Goal: Information Seeking & Learning: Check status

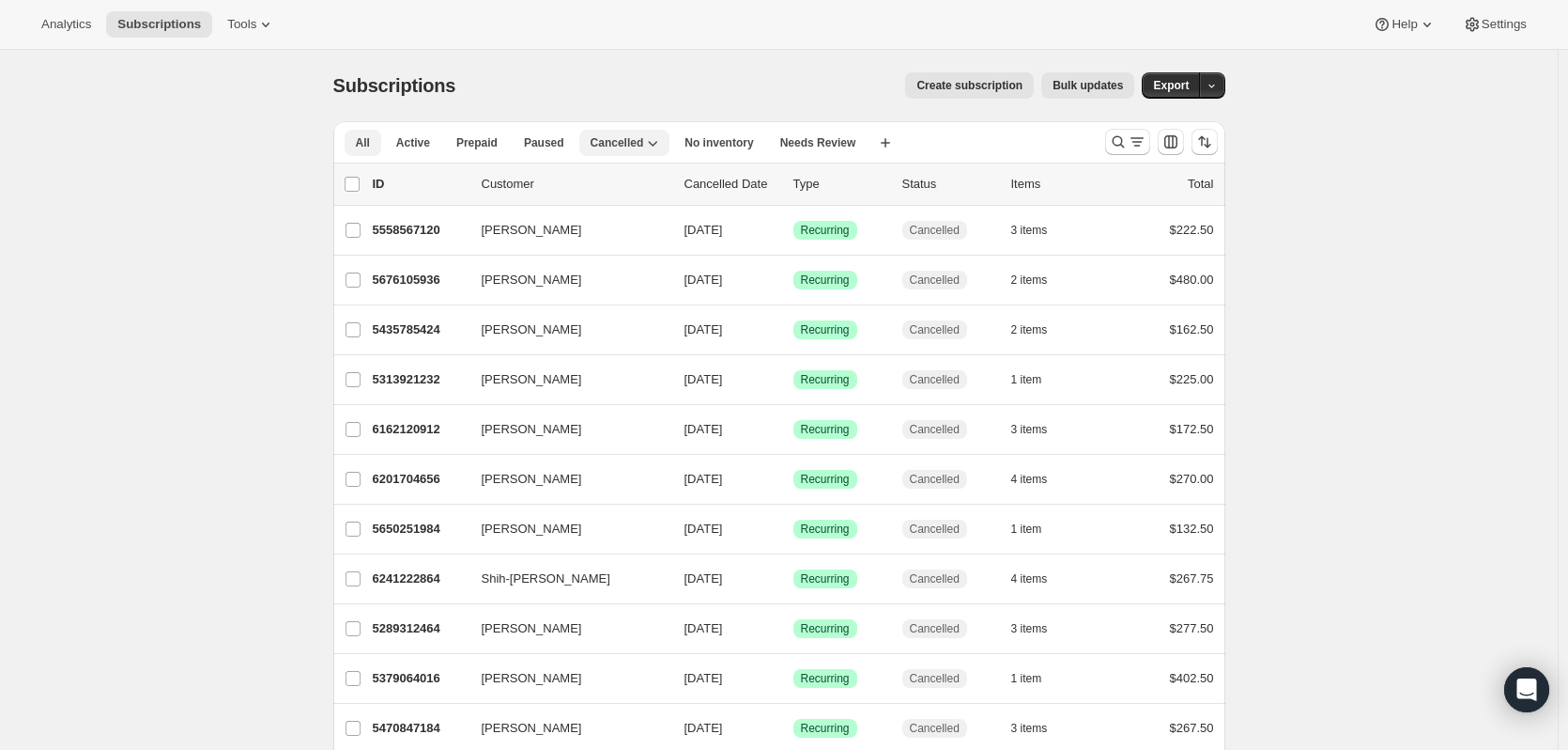
click at [374, 141] on button "All" at bounding box center [363, 142] width 36 height 26
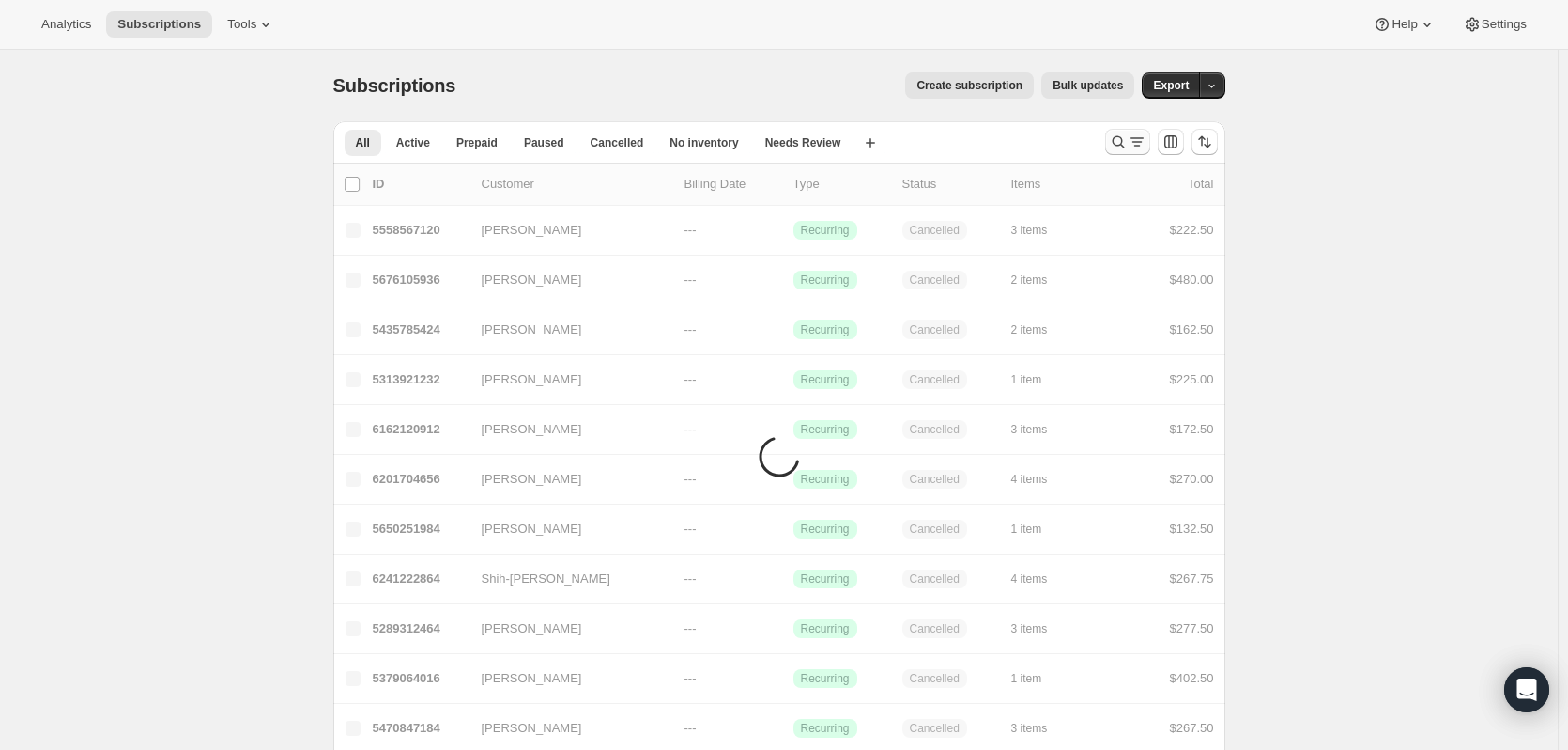
click at [1119, 145] on icon "Search and filter results" at bounding box center [1118, 141] width 19 height 19
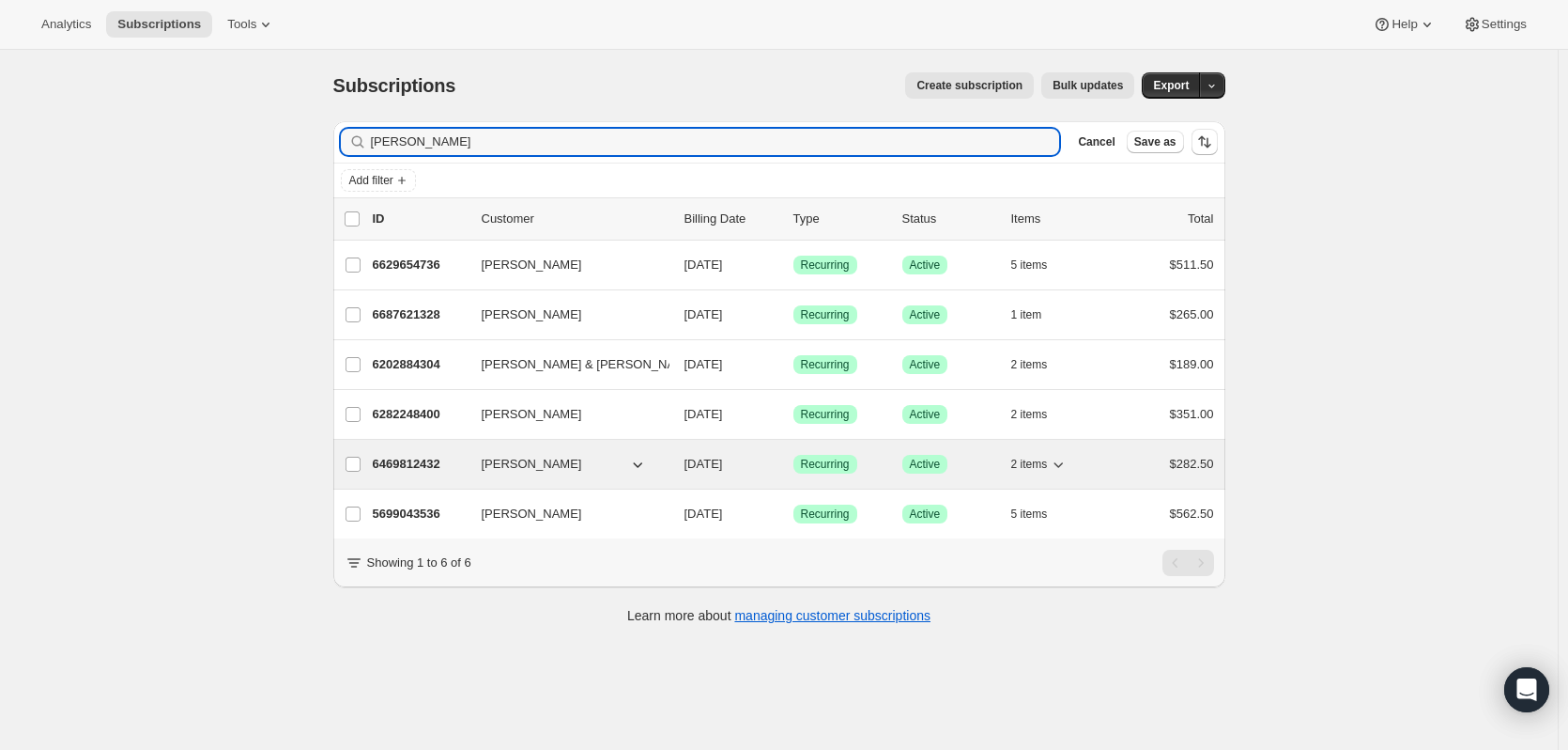
type input "[PERSON_NAME]"
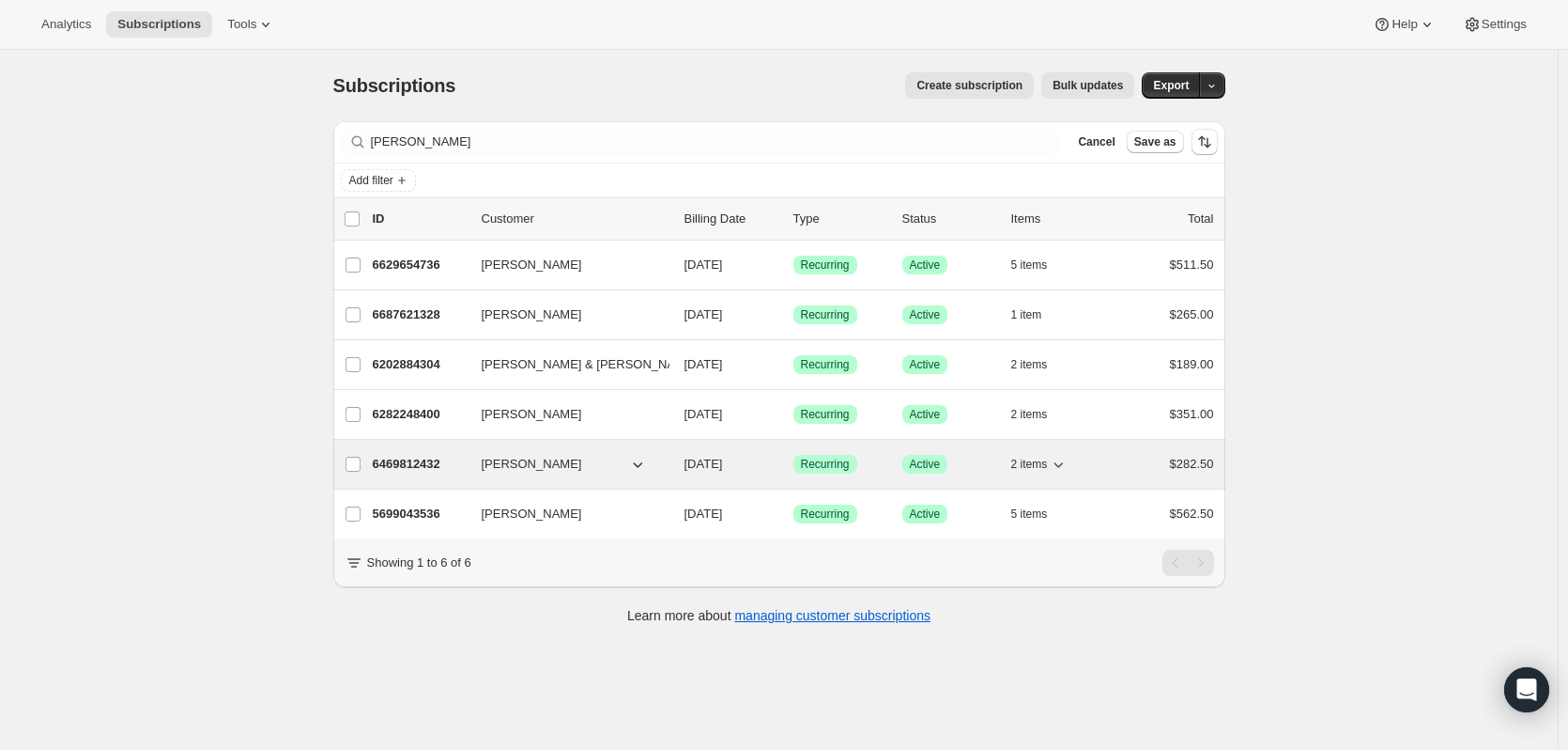
click at [405, 464] on p "6469812432" at bounding box center [419, 464] width 94 height 19
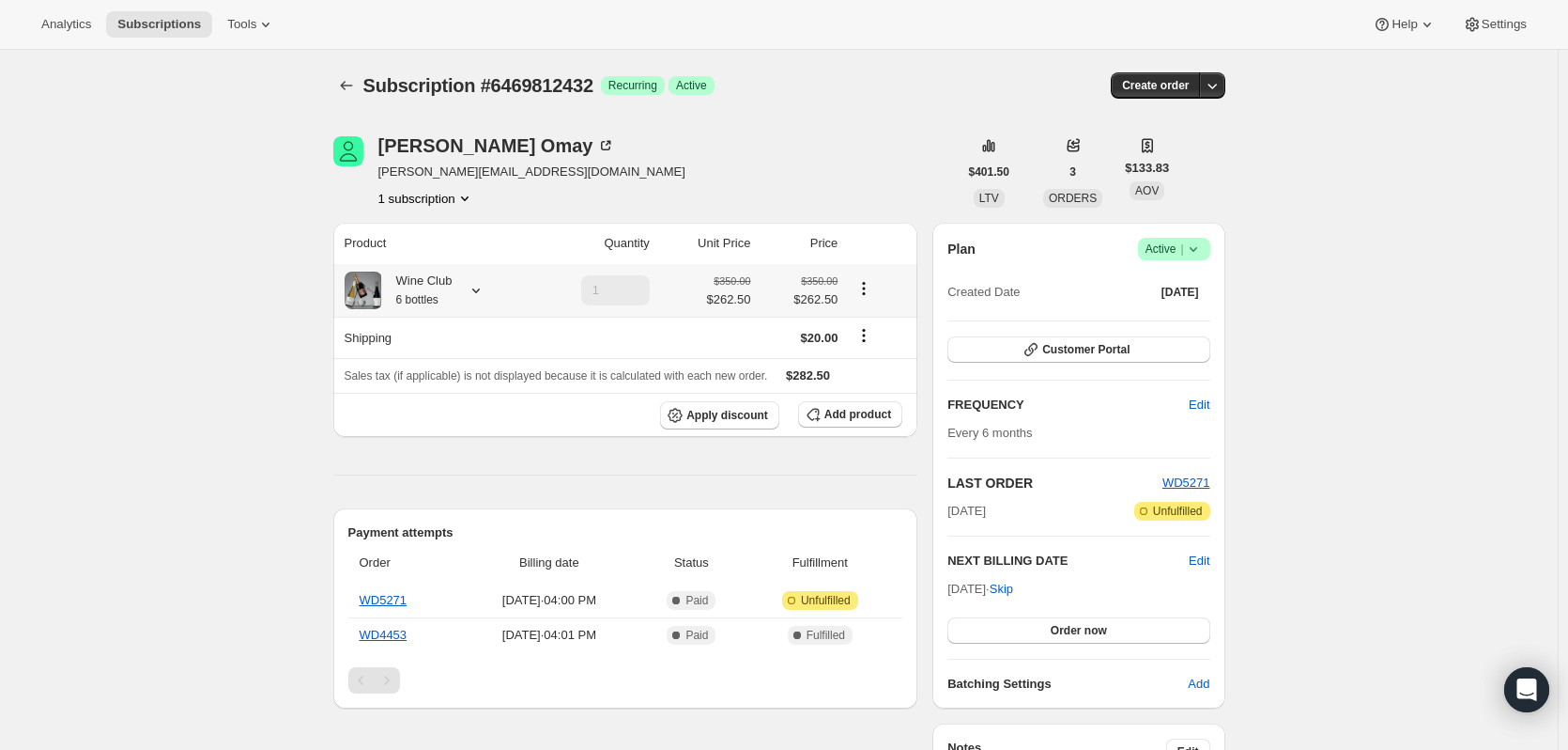
click at [473, 290] on icon at bounding box center [475, 289] width 19 height 19
click at [177, 506] on div "Subscription #6469812432. This page is ready Subscription #6469812432 Success R…" at bounding box center [779, 685] width 1558 height 1272
click at [338, 83] on button "Subscriptions" at bounding box center [346, 85] width 26 height 26
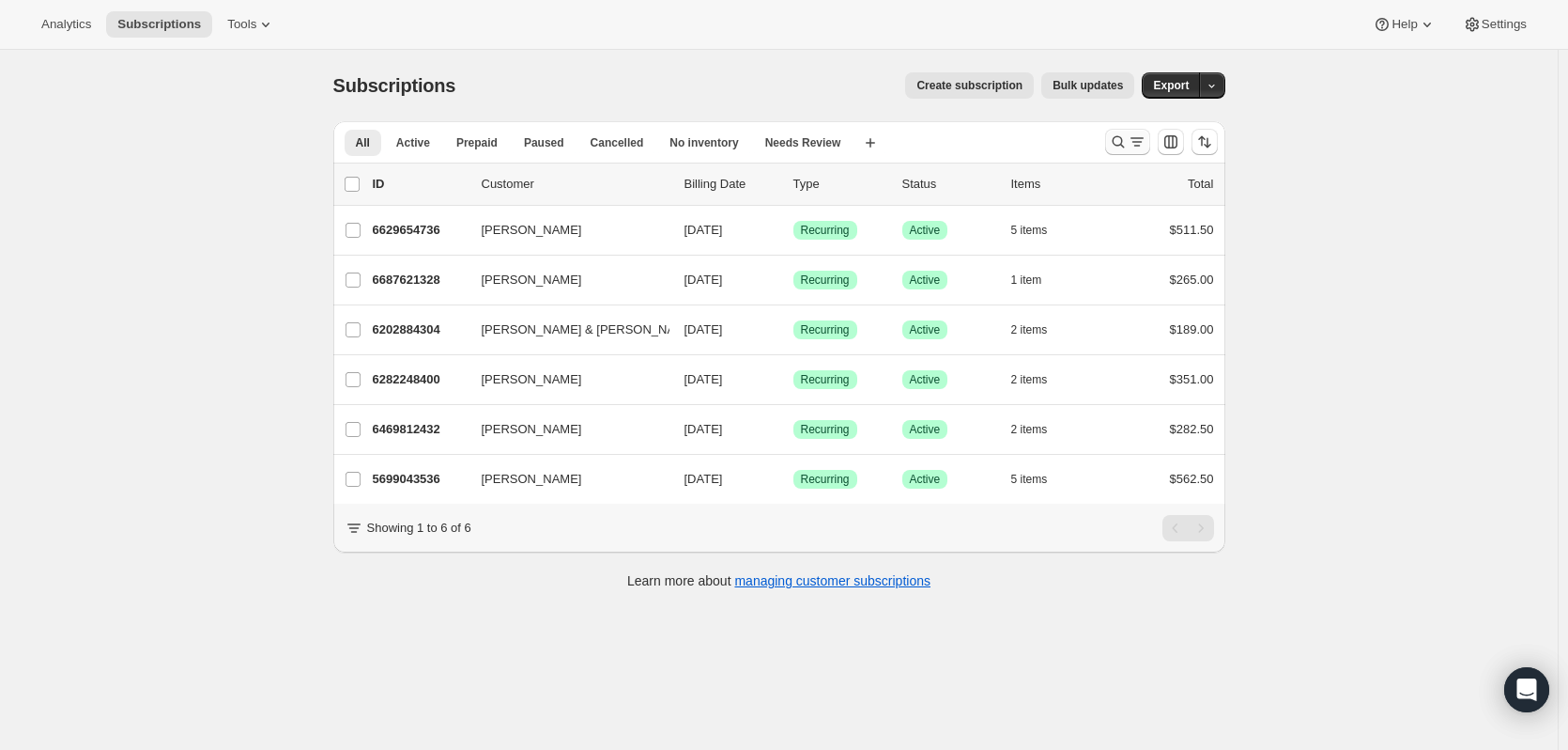
click at [1116, 136] on icon "Search and filter results" at bounding box center [1118, 141] width 19 height 19
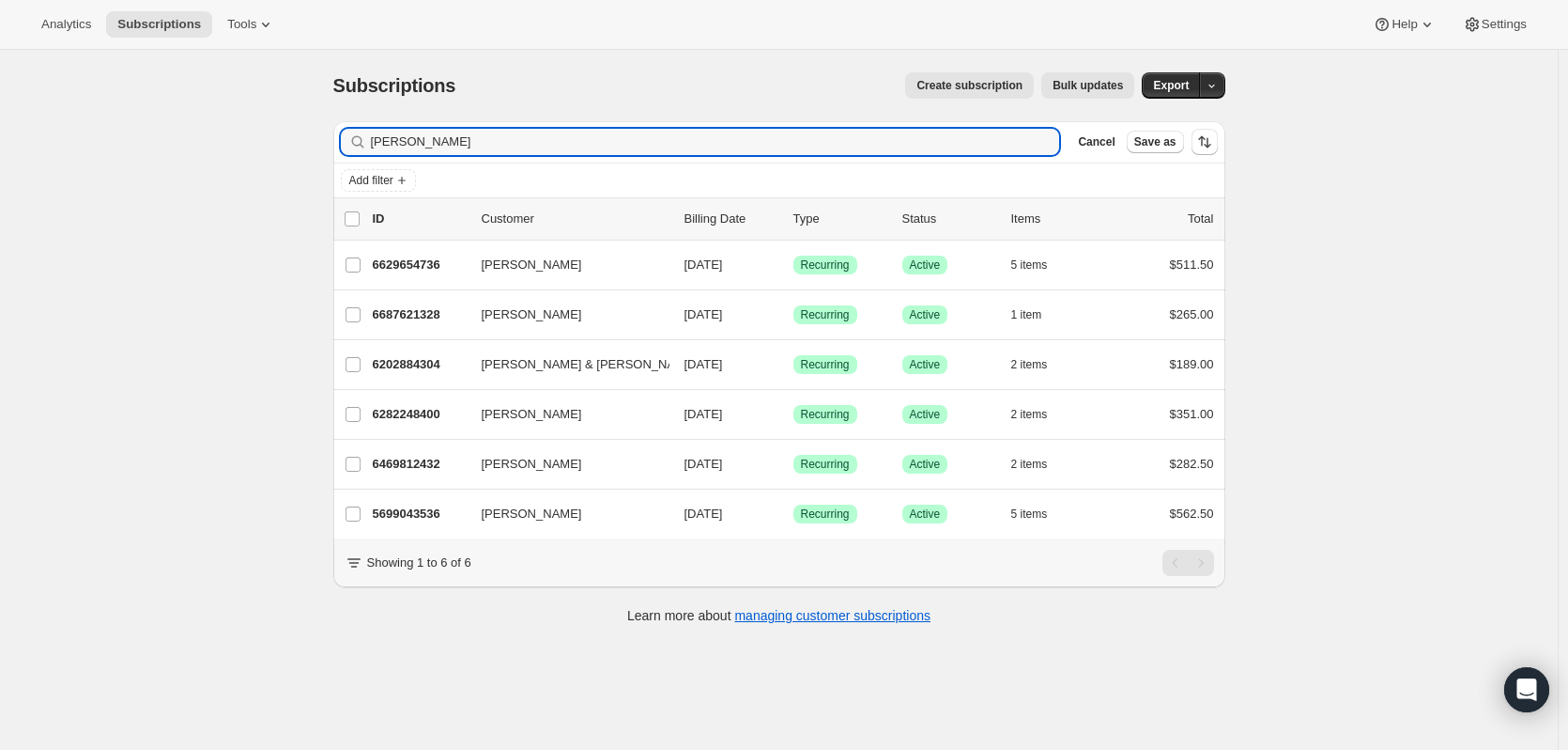
drag, startPoint x: 451, startPoint y: 143, endPoint x: 288, endPoint y: 109, distance: 166.5
click at [288, 109] on div "Subscriptions. This page is ready Subscriptions Create subscription Bulk update…" at bounding box center [779, 425] width 1558 height 750
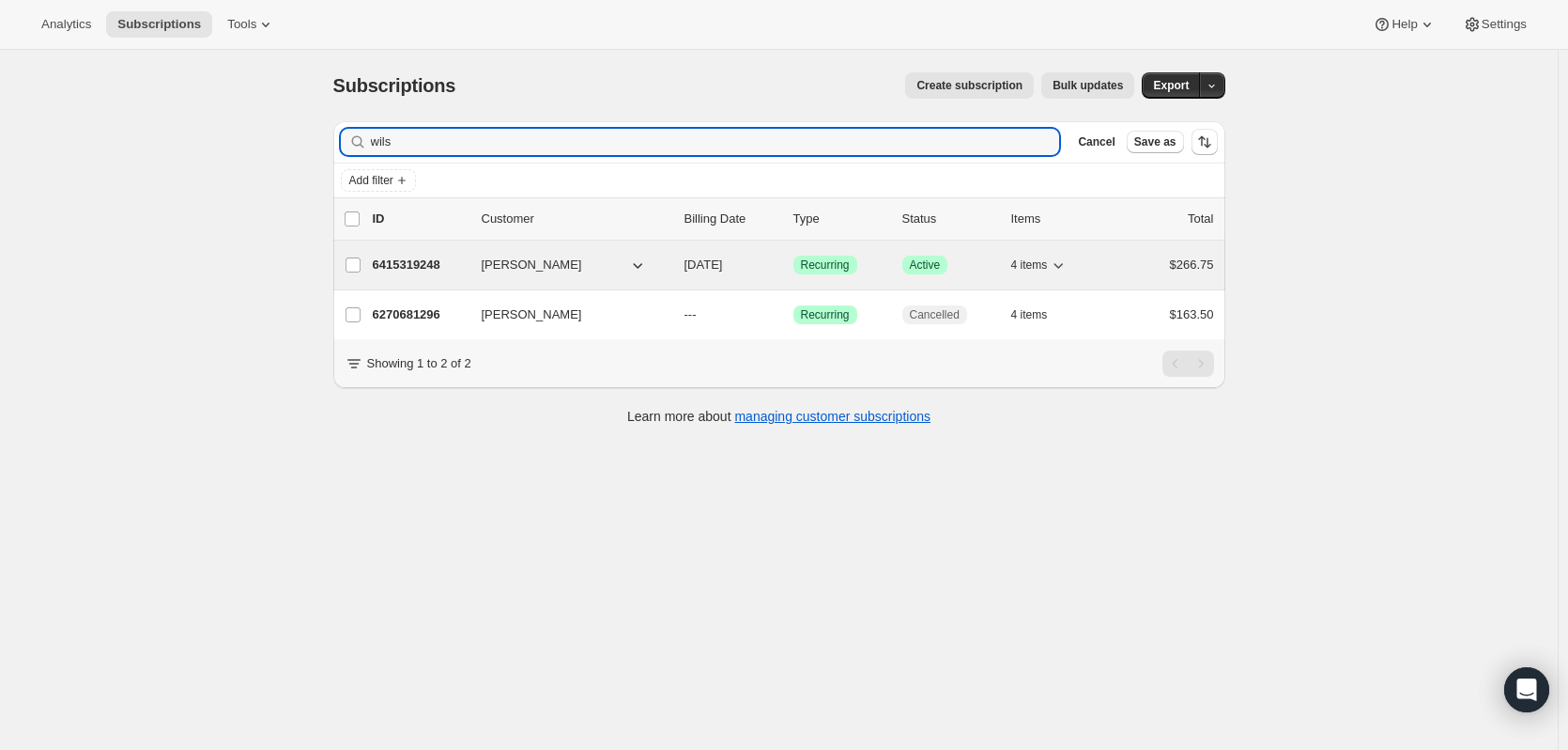
type input "wils"
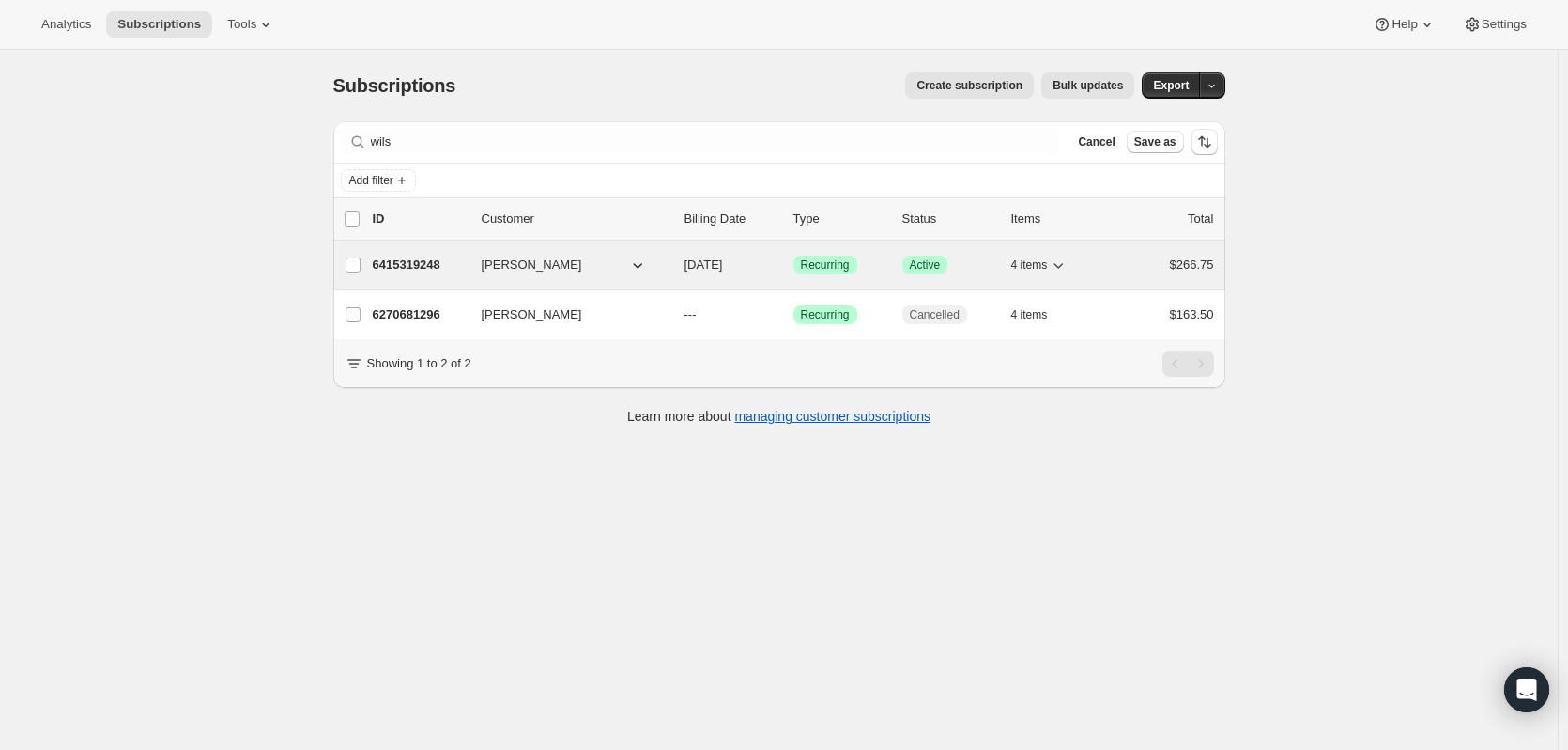
click at [413, 264] on p "6415319248" at bounding box center [419, 265] width 94 height 19
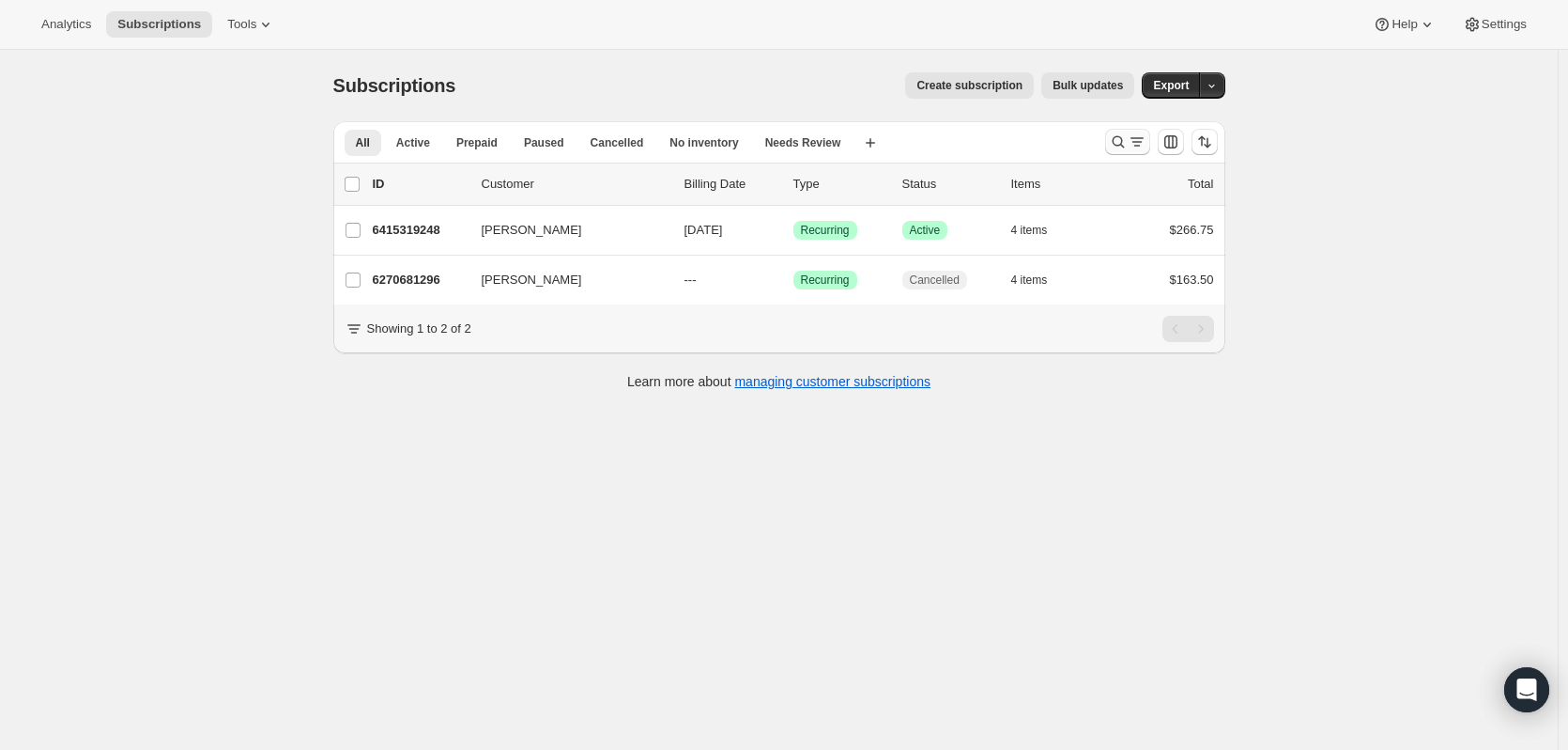
click at [1124, 142] on icon "Search and filter results" at bounding box center [1117, 142] width 12 height 12
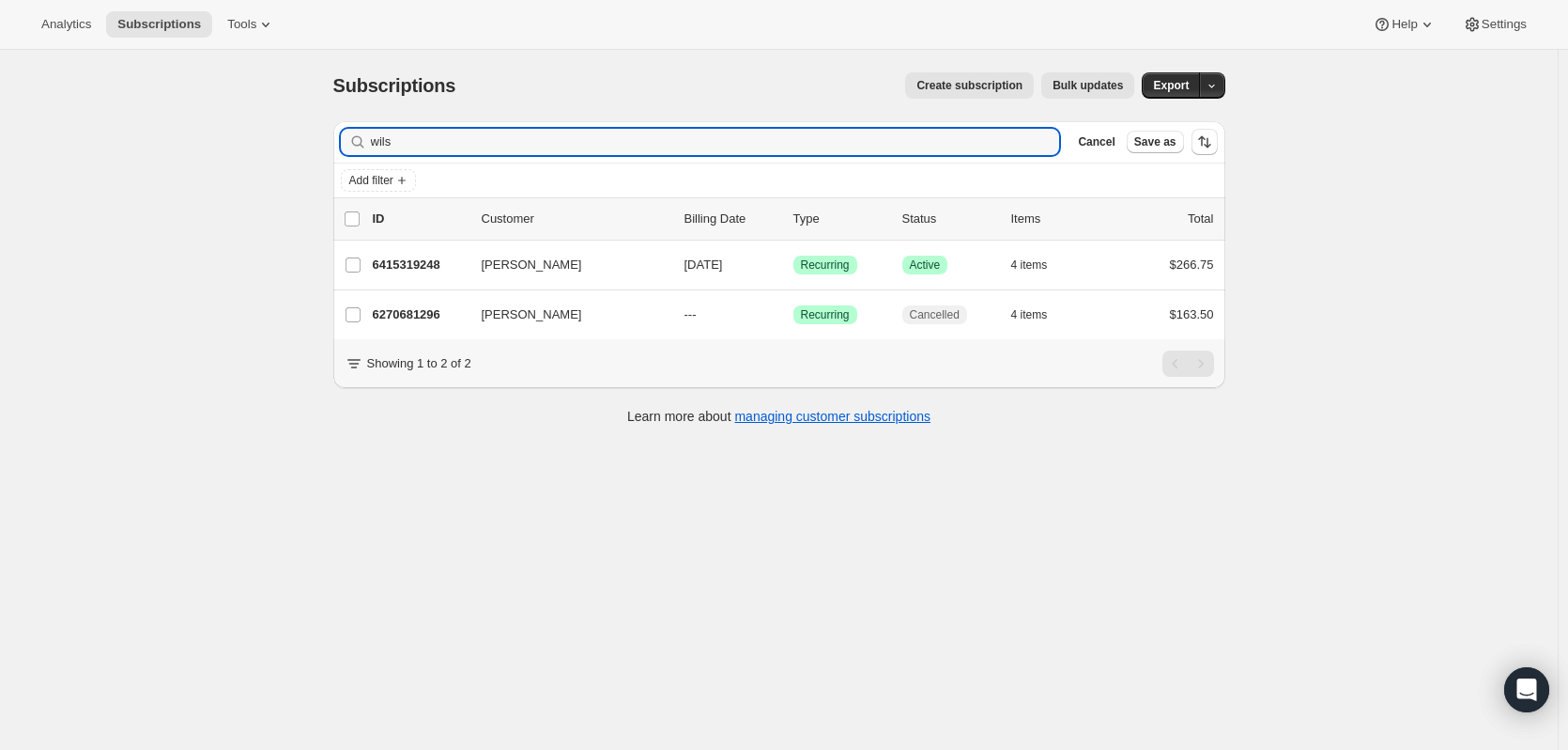
drag, startPoint x: 408, startPoint y: 147, endPoint x: 305, endPoint y: 133, distance: 103.9
click at [305, 133] on div "Subscriptions. This page is ready Subscriptions Create subscription Bulk update…" at bounding box center [779, 425] width 1558 height 750
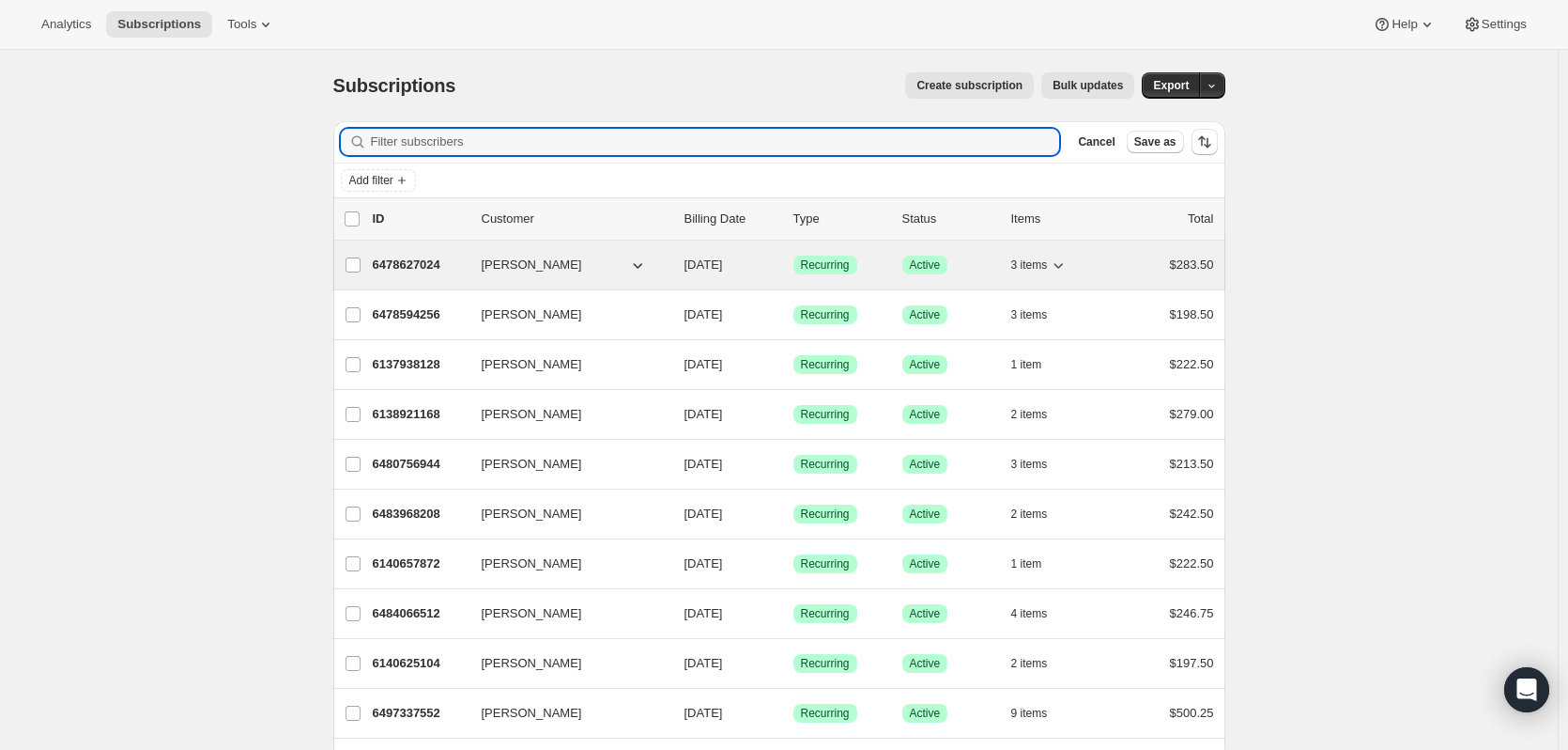
click at [1067, 264] on icon "button" at bounding box center [1057, 265] width 19 height 19
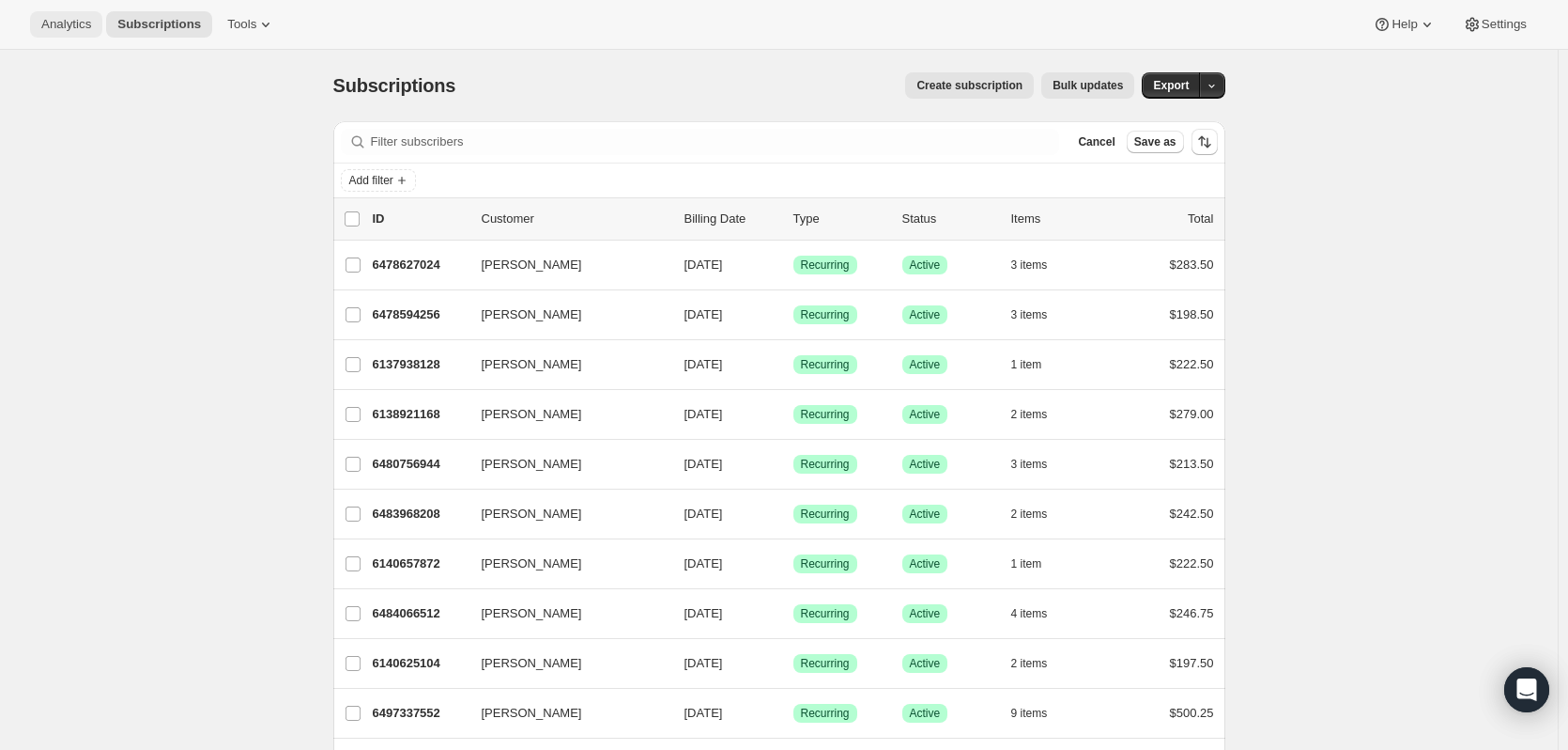
click at [56, 26] on span "Analytics" at bounding box center [66, 24] width 50 height 15
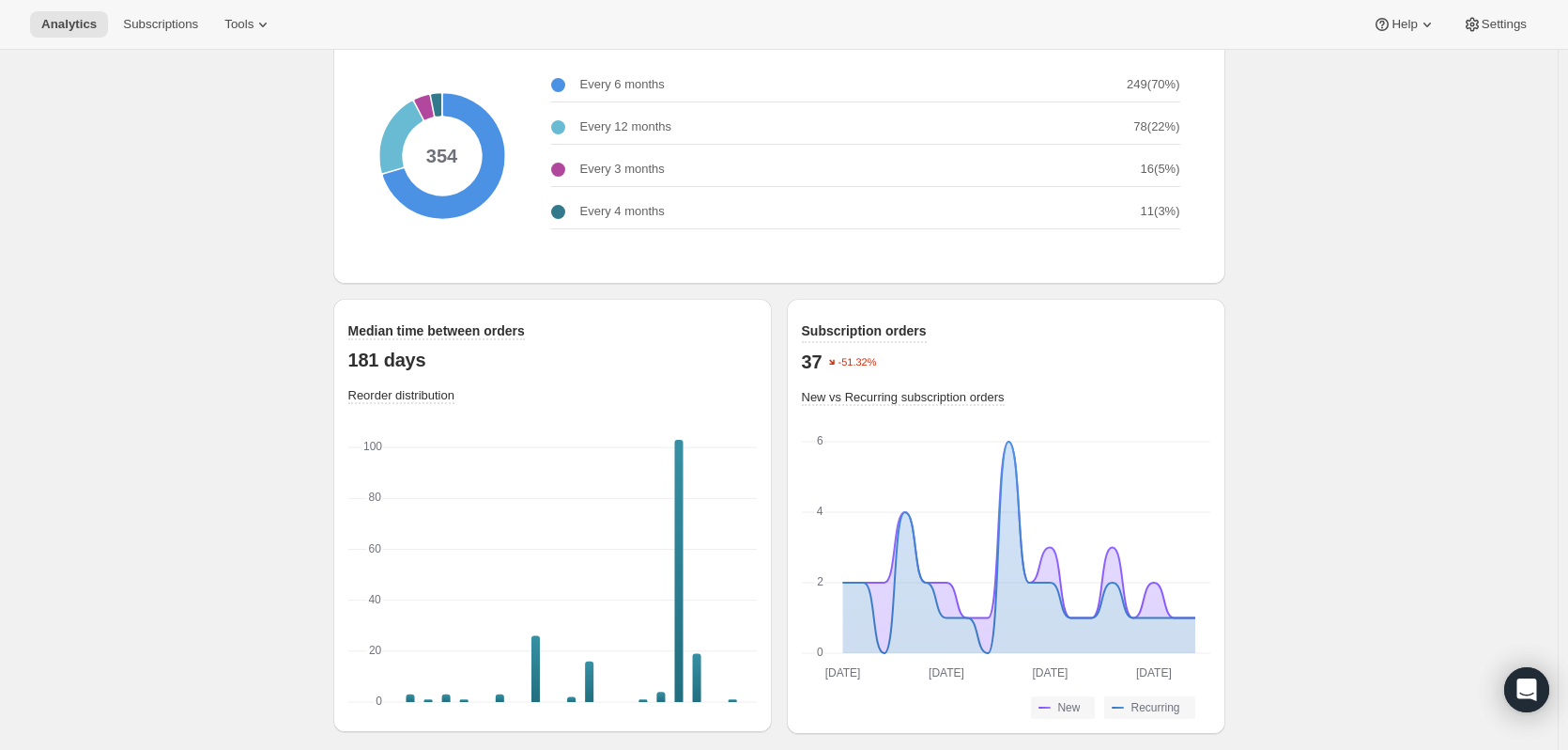
scroll to position [2427, 0]
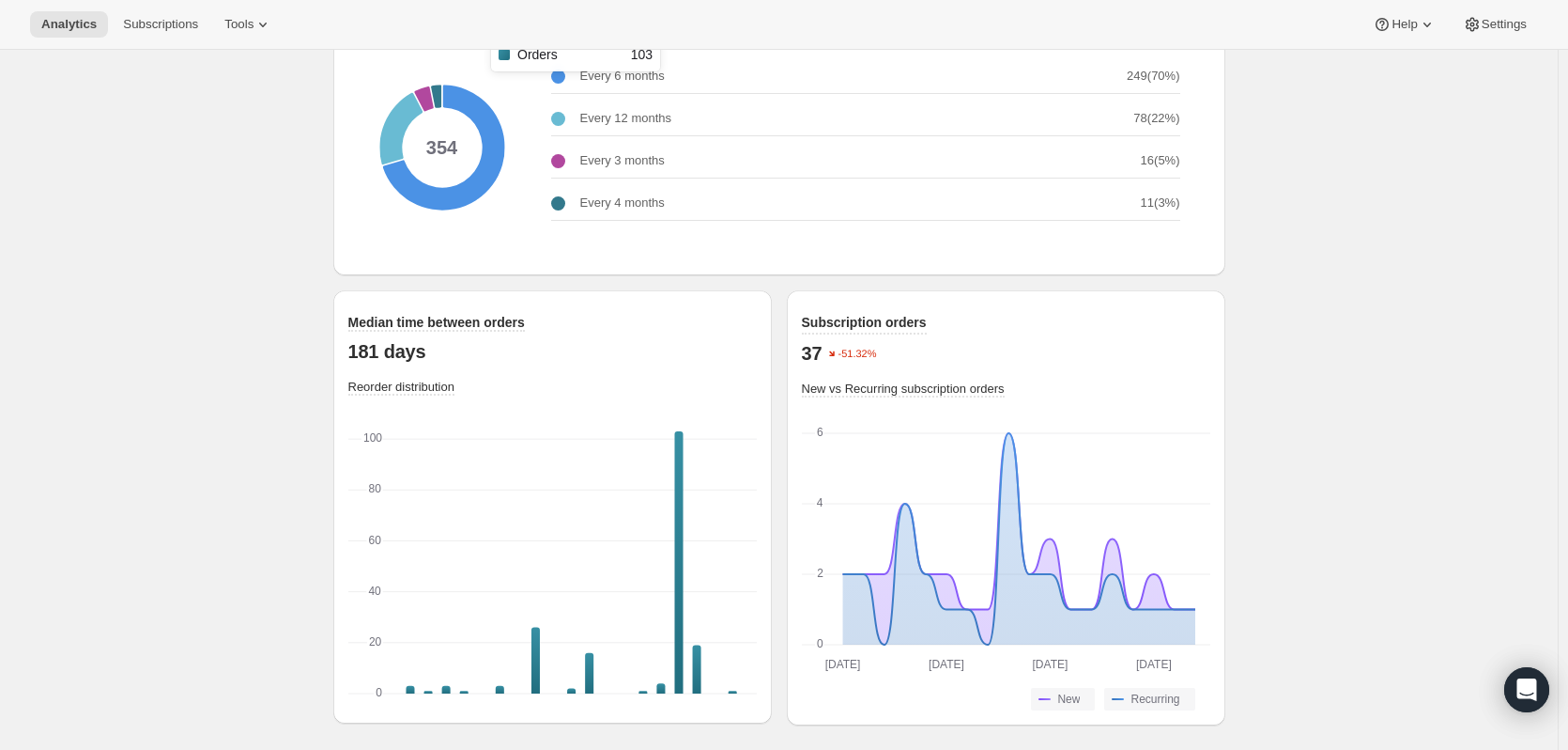
click at [682, 675] on rect "Orders-0 103" at bounding box center [678, 563] width 9 height 264
click at [416, 379] on span "Reorder distribution" at bounding box center [401, 386] width 106 height 14
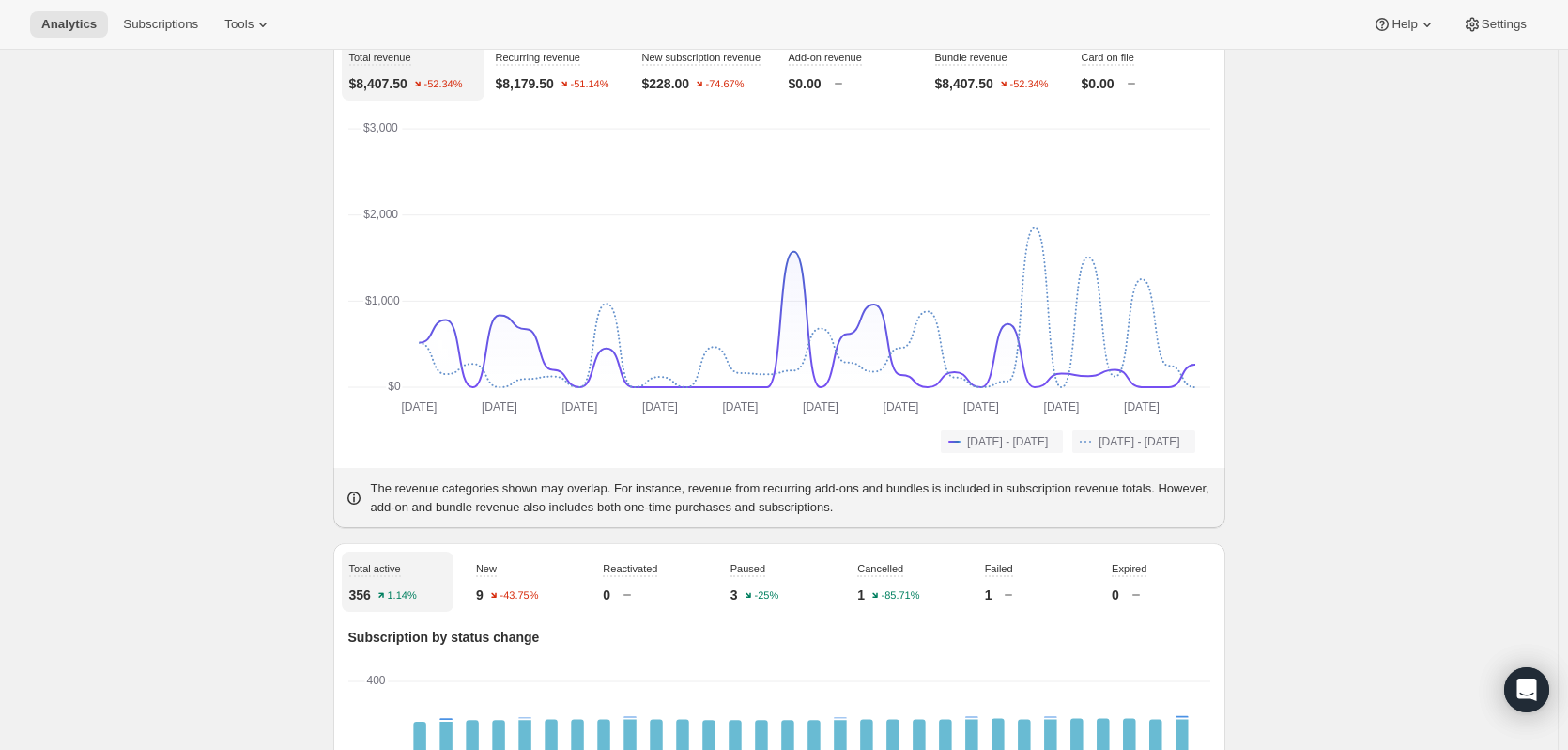
scroll to position [0, 0]
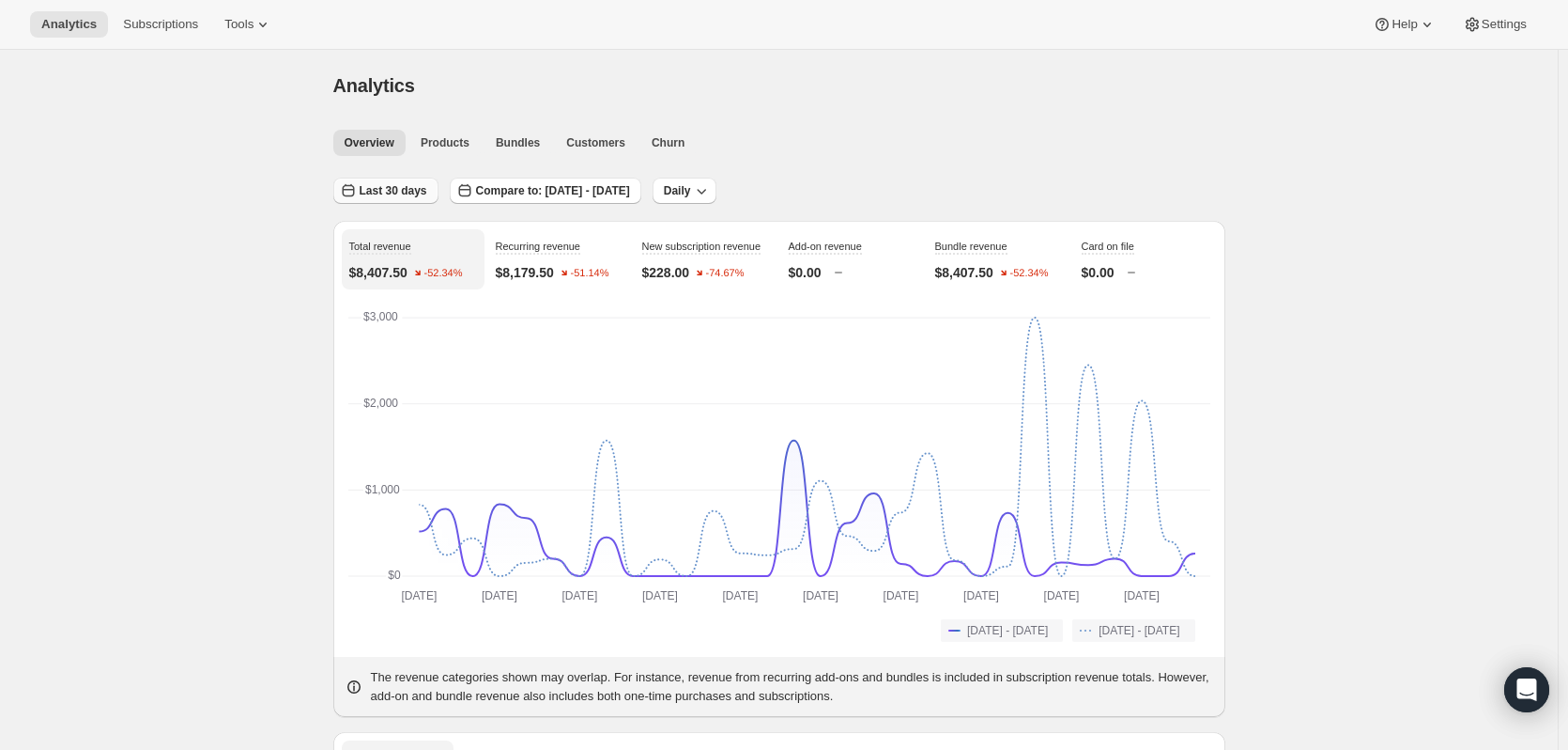
click at [369, 192] on span "Last 30 days" at bounding box center [393, 190] width 68 height 15
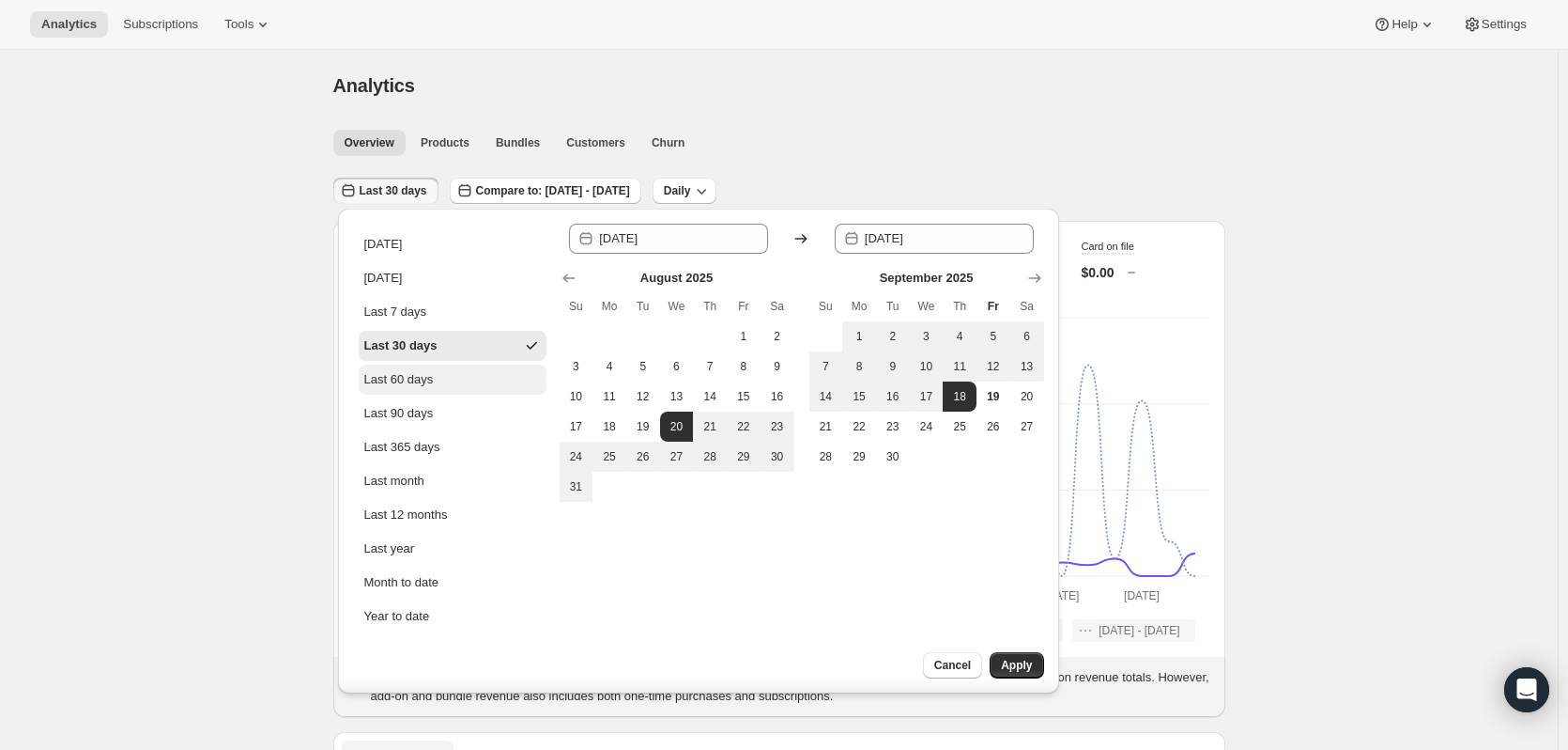
click at [411, 381] on div "Last 60 days" at bounding box center [399, 379] width 70 height 19
type input "[DATE]"
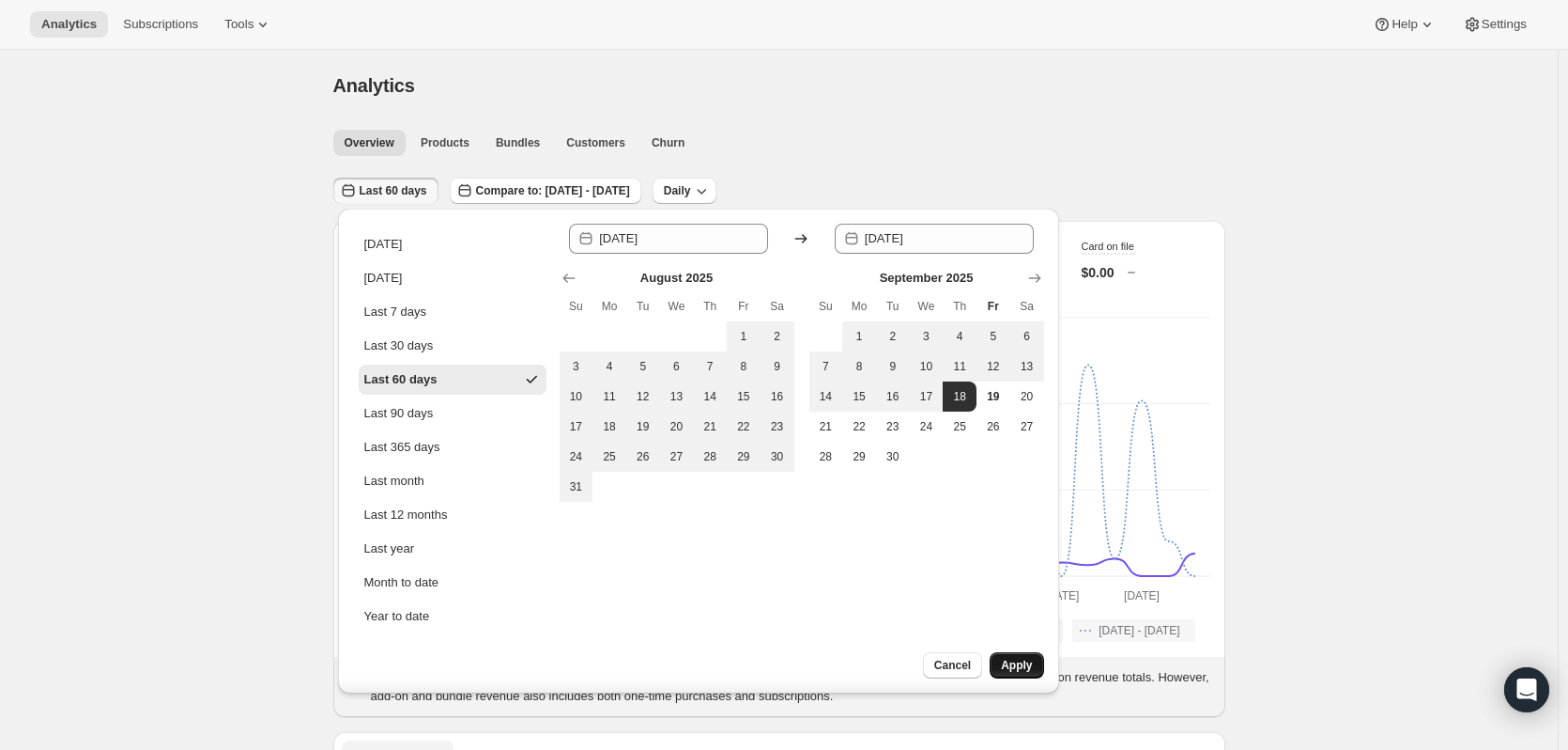
click at [1029, 674] on button "Apply" at bounding box center [1016, 665] width 54 height 26
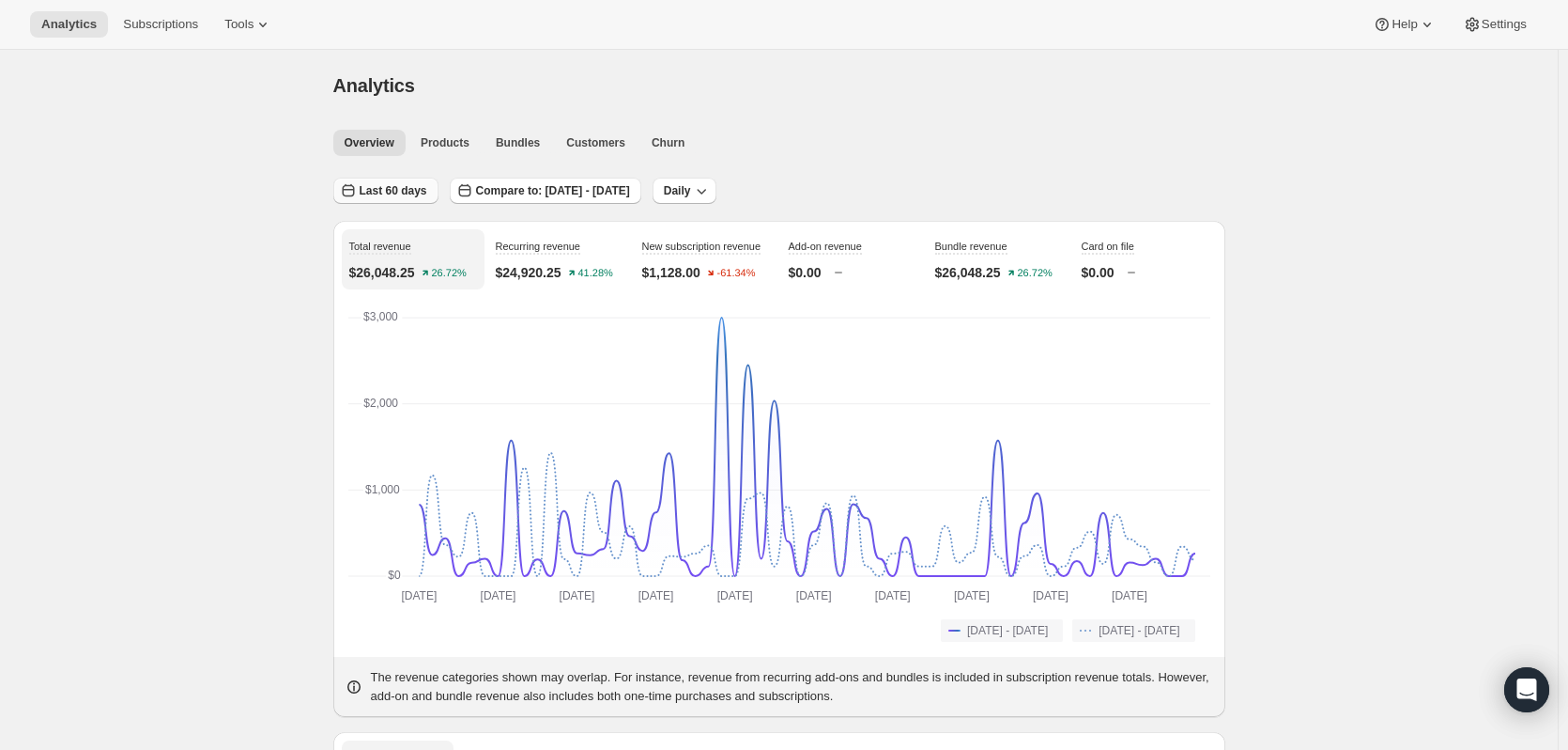
click at [375, 195] on span "Last 60 days" at bounding box center [393, 190] width 68 height 15
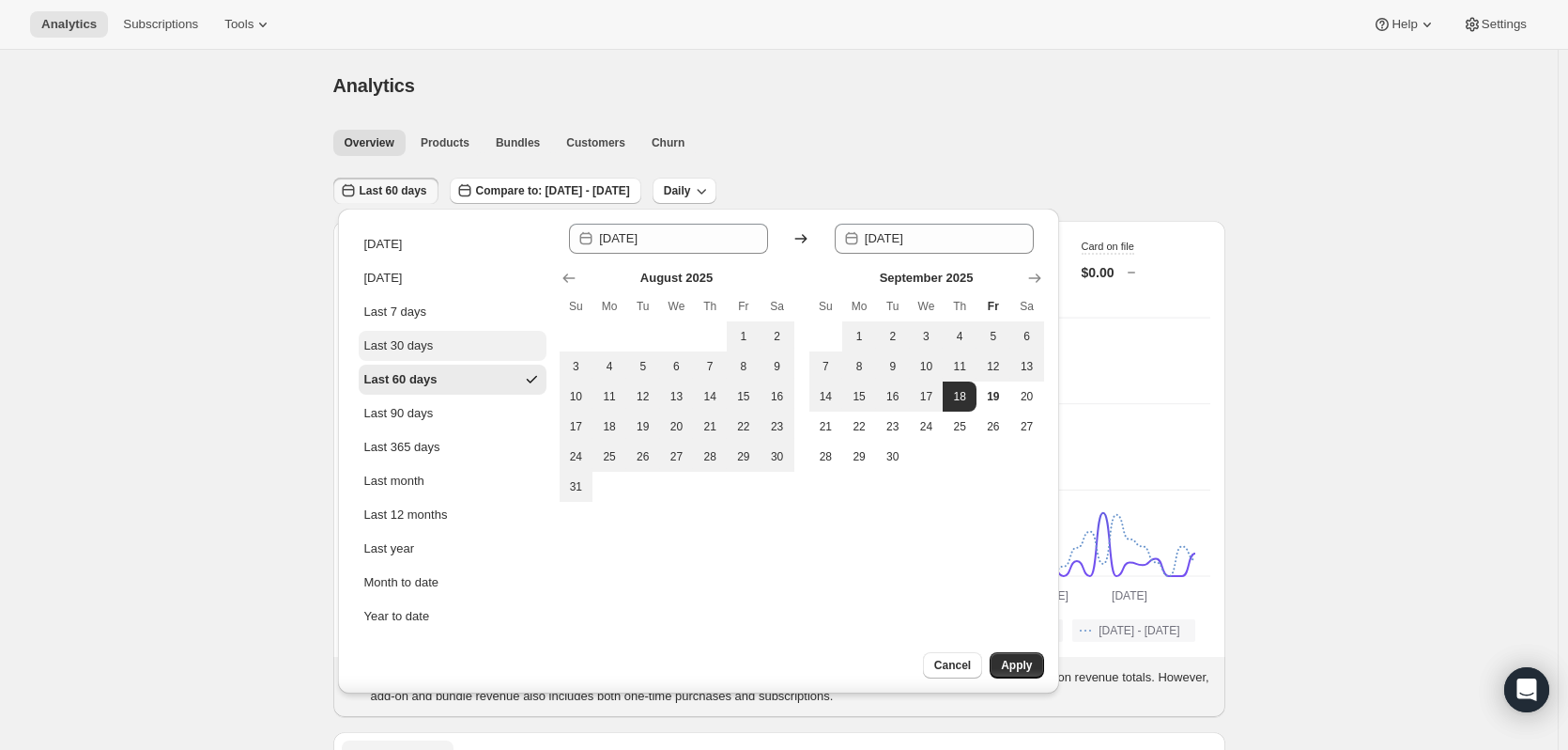
click at [382, 353] on div "Last 30 days" at bounding box center [399, 345] width 70 height 19
type input "[DATE]"
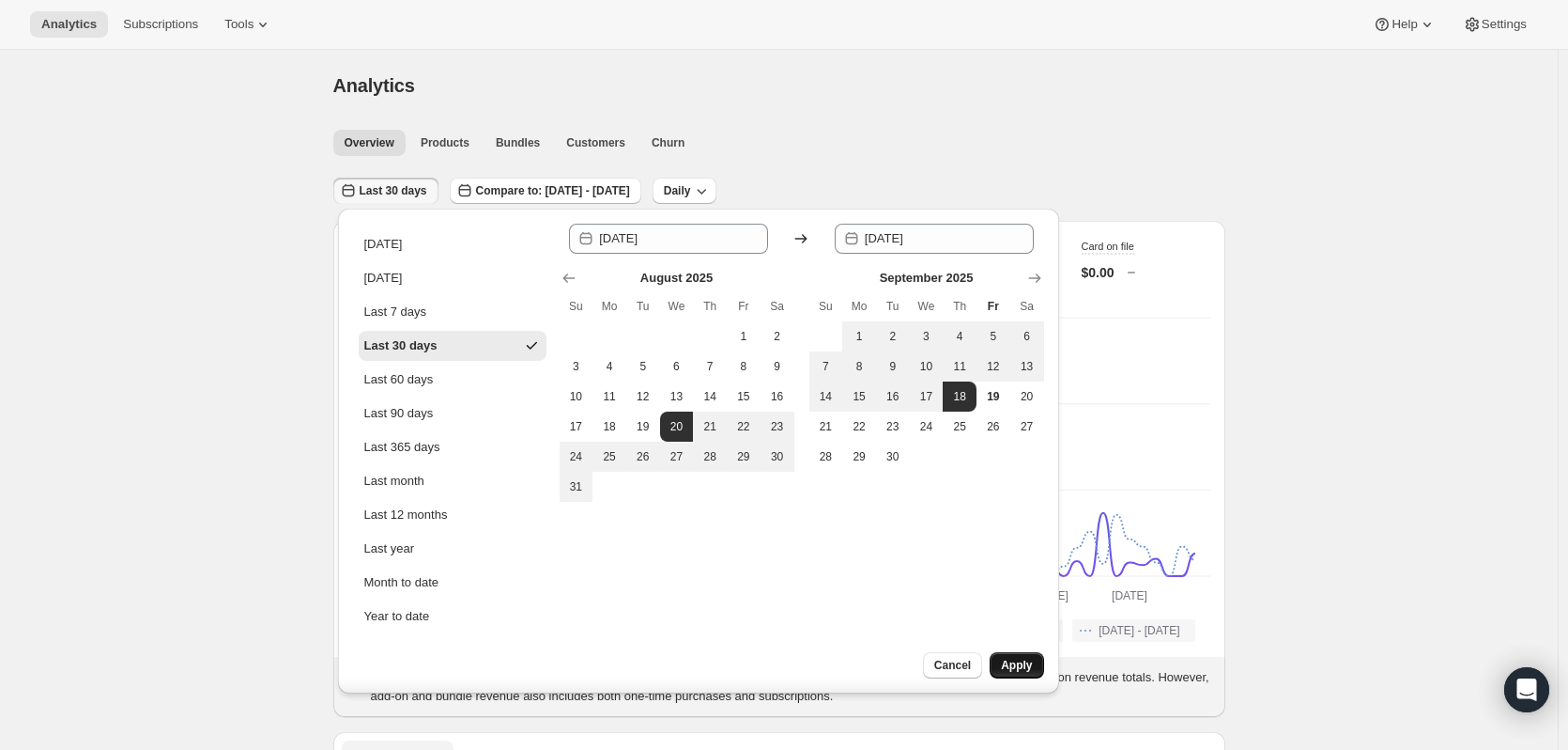
click at [1013, 662] on span "Apply" at bounding box center [1016, 665] width 31 height 15
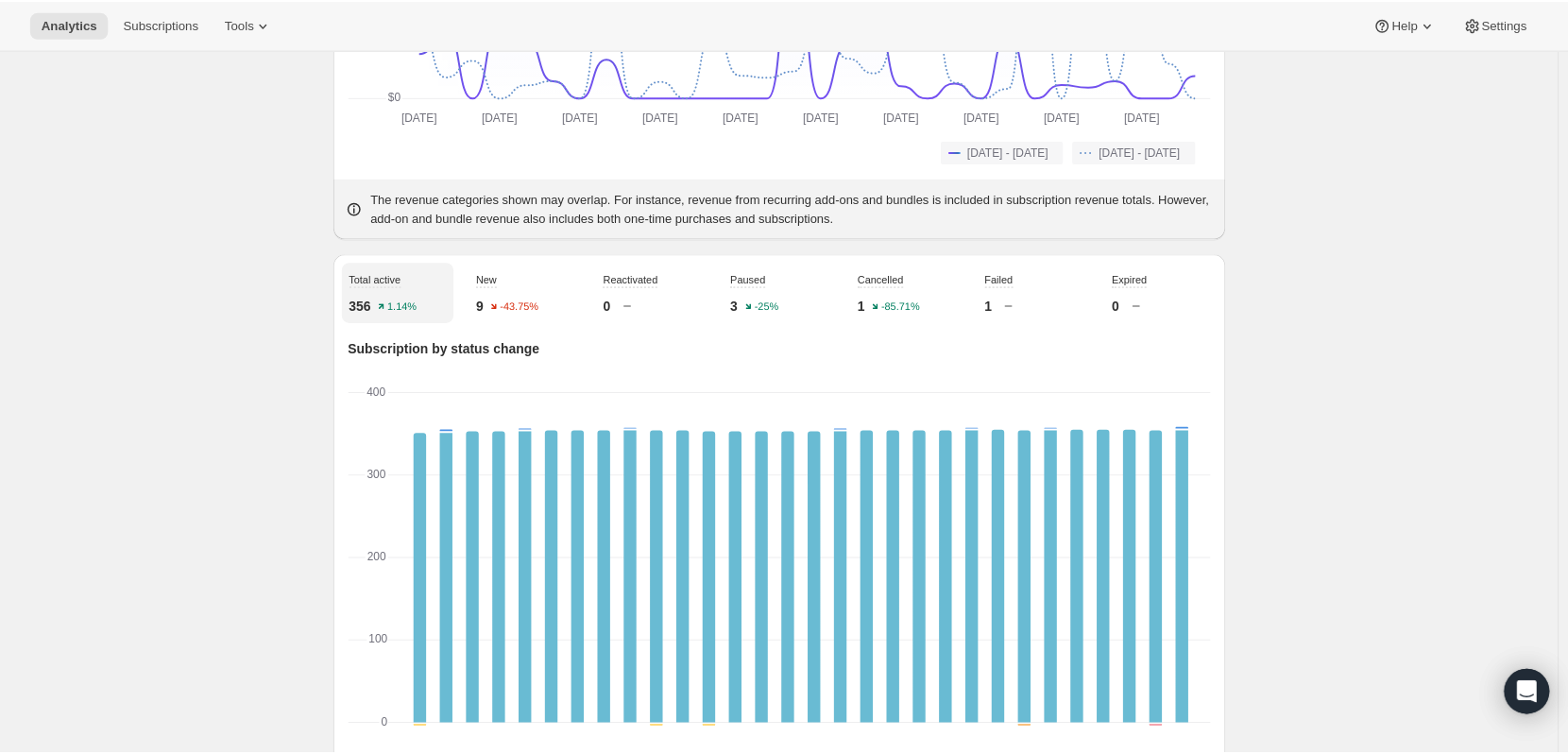
scroll to position [189, 0]
